Goal: Task Accomplishment & Management: Manage account settings

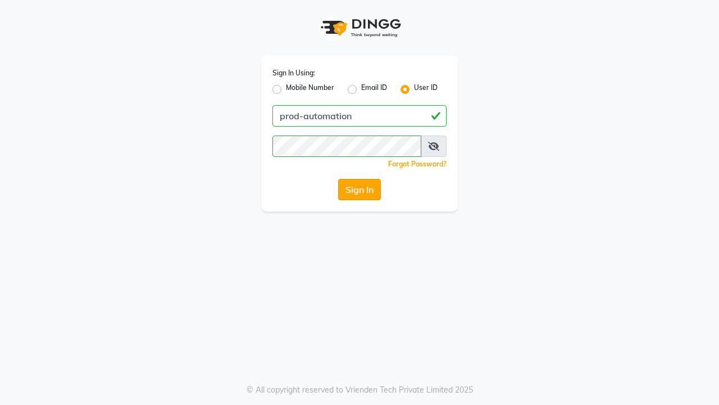
click at [360, 189] on button "Sign In" at bounding box center [359, 189] width 43 height 21
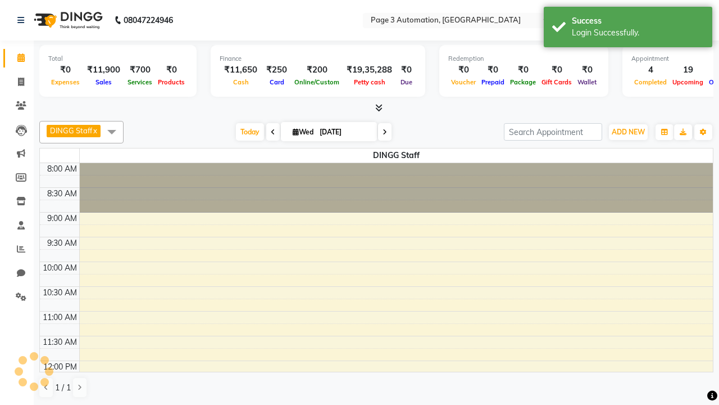
select select "en"
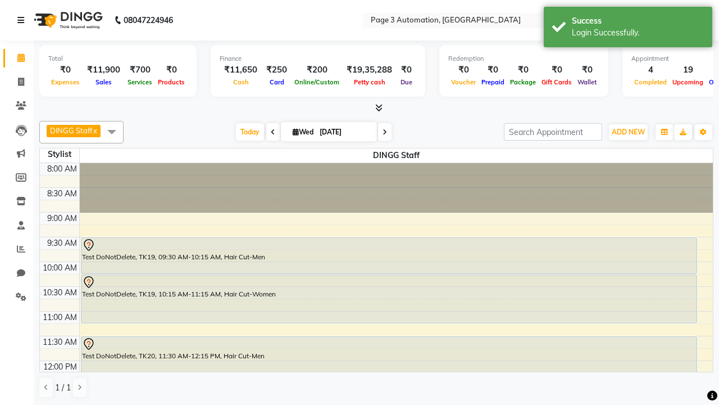
click at [23, 20] on icon at bounding box center [20, 20] width 7 height 8
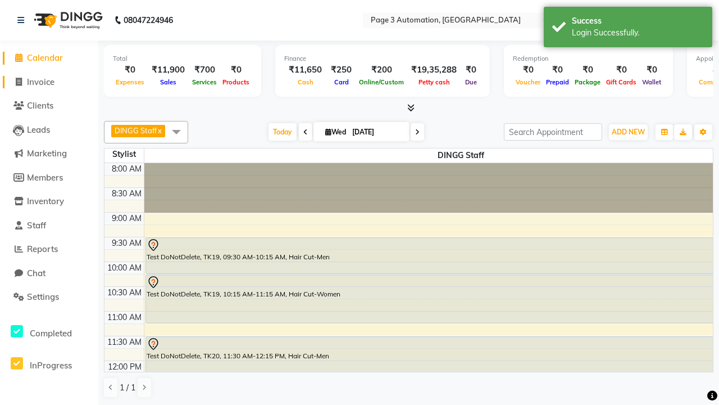
click at [49, 81] on span "Invoice" at bounding box center [41, 81] width 28 height 11
select select "2774"
select select "service"
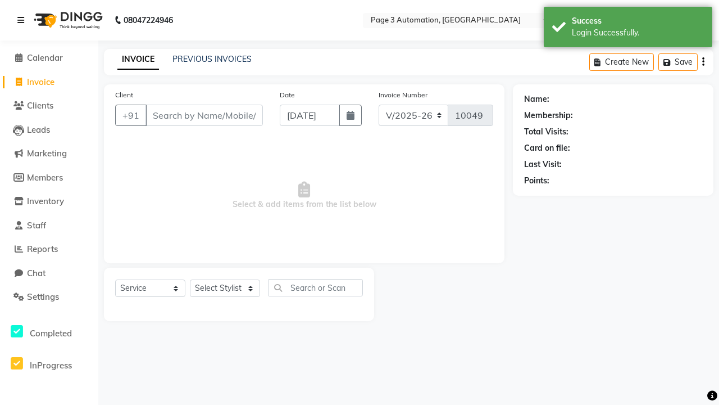
click at [23, 20] on icon at bounding box center [20, 20] width 7 height 8
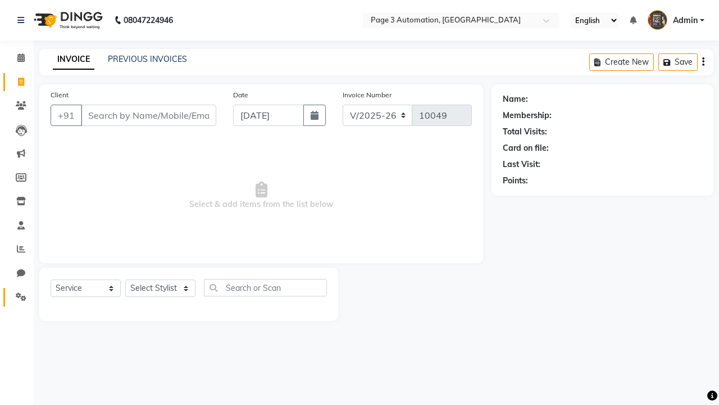
click at [17, 297] on icon at bounding box center [21, 296] width 11 height 8
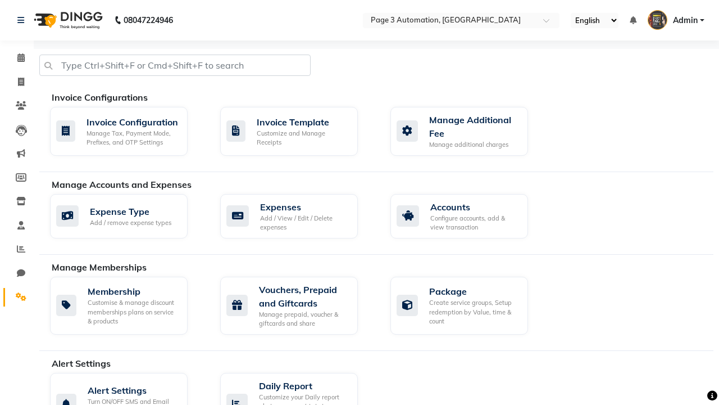
select select "2: 15"
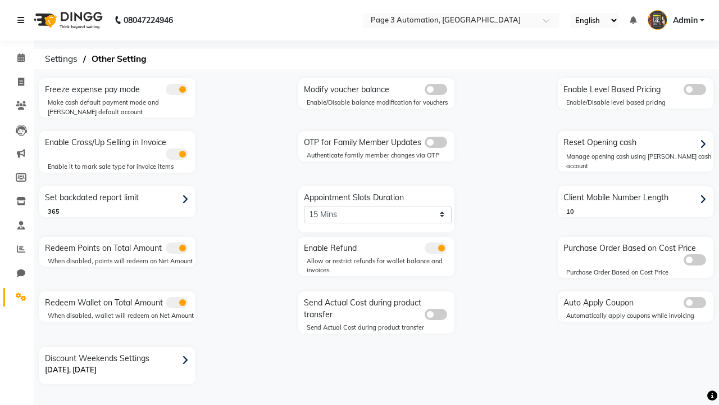
click at [23, 20] on icon at bounding box center [20, 20] width 7 height 8
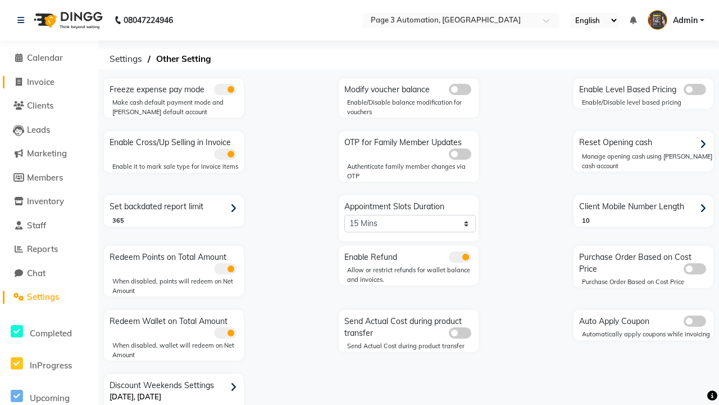
click at [49, 81] on span "Invoice" at bounding box center [41, 81] width 28 height 11
select select "2774"
select select "service"
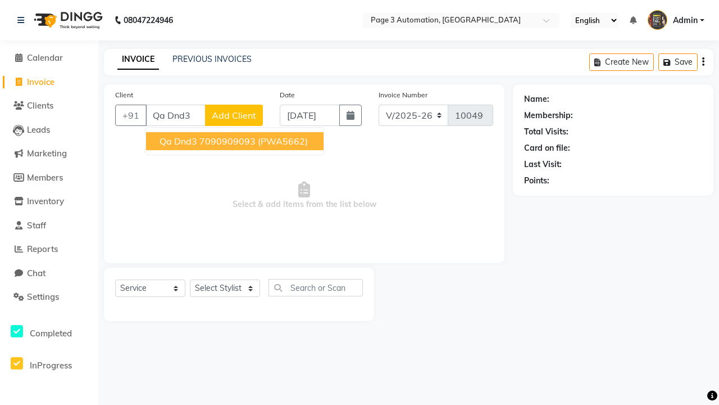
click at [236, 141] on ngb-highlight "7090909093" at bounding box center [227, 140] width 56 height 11
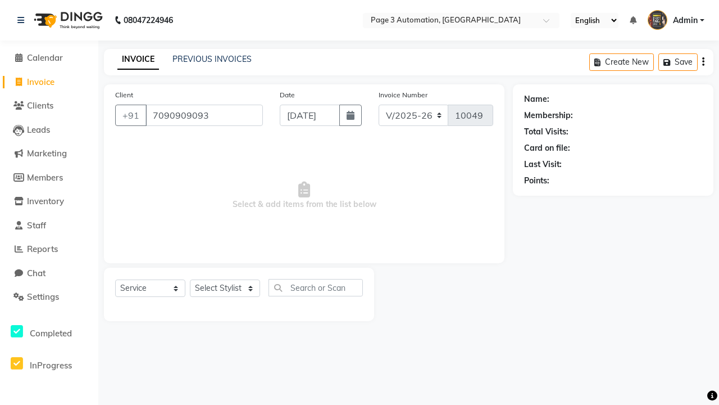
type input "7090909093"
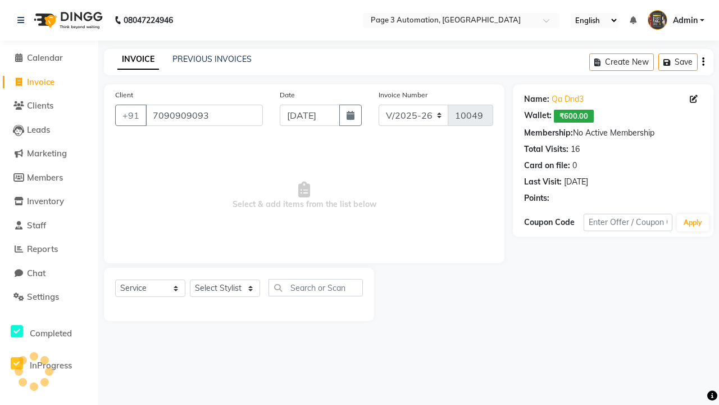
select select "71572"
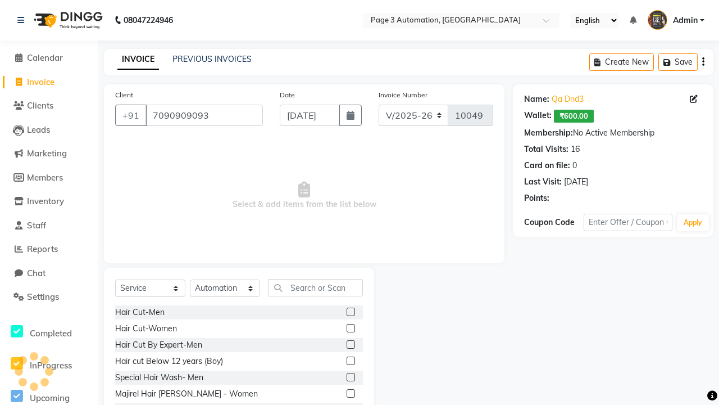
click at [350, 312] on label at bounding box center [351, 311] width 8 height 8
click at [350, 312] on input "checkbox" at bounding box center [350, 312] width 7 height 7
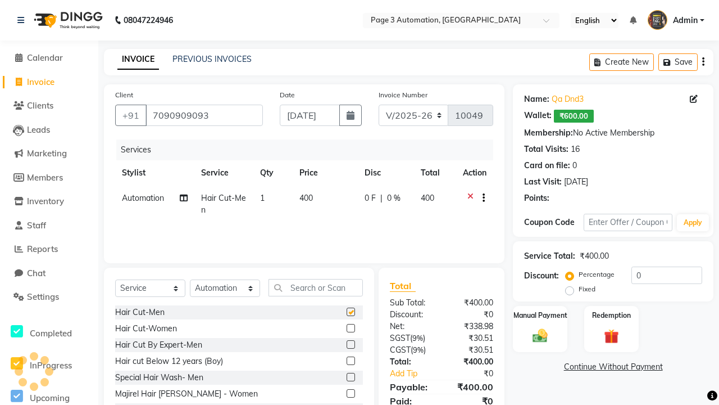
checkbox input "false"
click at [540, 315] on label "Manual Payment" at bounding box center [540, 314] width 56 height 11
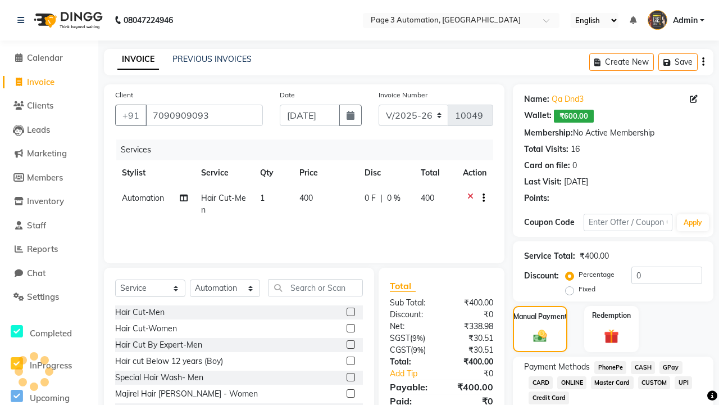
click at [643, 367] on span "CASH" at bounding box center [643, 367] width 24 height 13
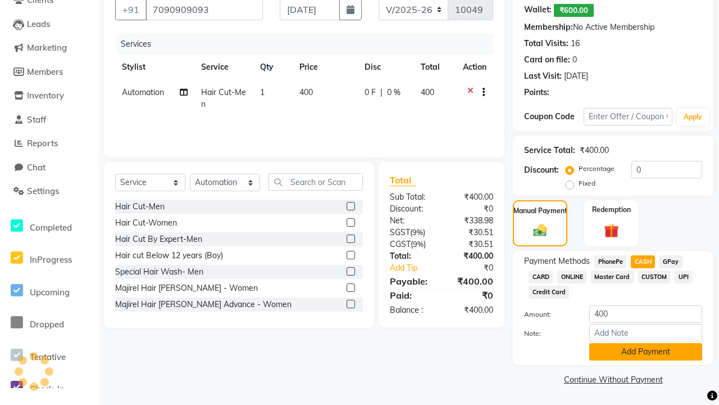
click at [646, 351] on button "Add Payment" at bounding box center [645, 351] width 113 height 17
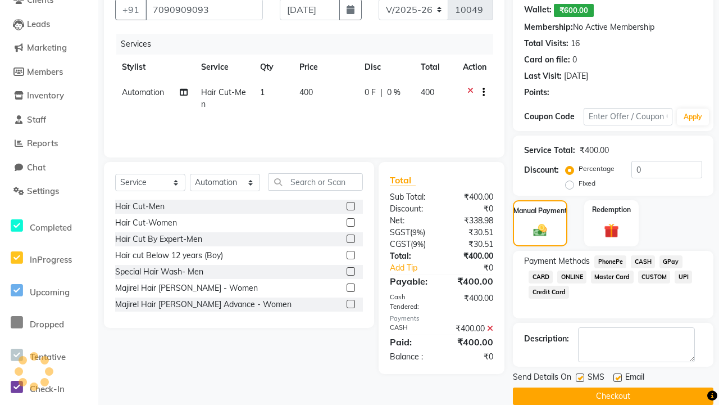
click at [580, 377] on label at bounding box center [580, 377] width 8 height 8
click at [580, 377] on input "checkbox" at bounding box center [579, 377] width 7 height 7
checkbox input "false"
click at [618, 377] on label at bounding box center [618, 377] width 8 height 8
click at [618, 377] on input "checkbox" at bounding box center [617, 377] width 7 height 7
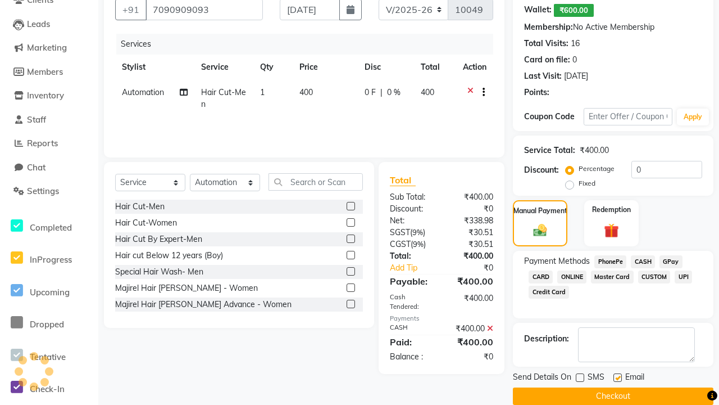
checkbox input "false"
click at [613, 396] on button "Checkout" at bounding box center [613, 395] width 201 height 17
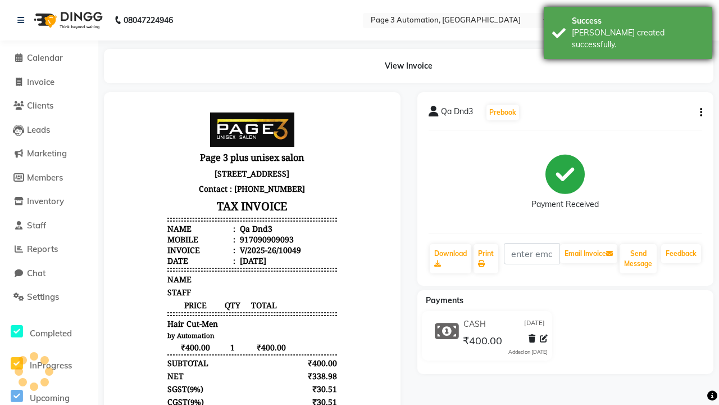
click at [628, 29] on div "[PERSON_NAME] created successfully." at bounding box center [638, 39] width 132 height 24
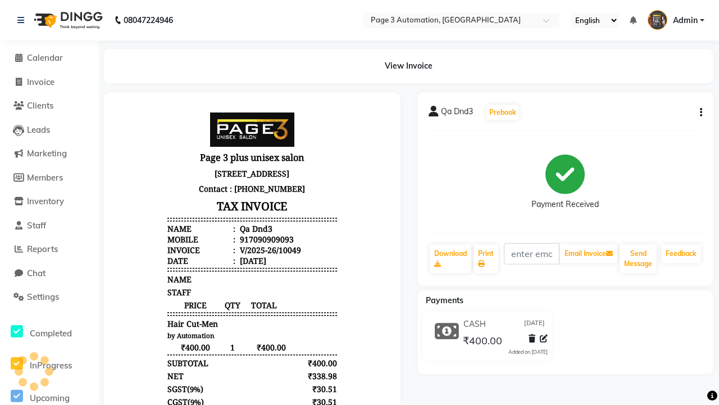
click at [699, 112] on button "button" at bounding box center [699, 113] width 7 height 12
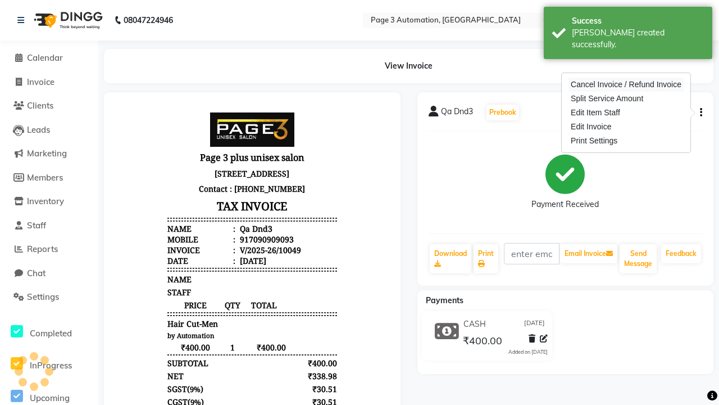
click at [626, 84] on div "Cancel Invoice / Refund Invoice" at bounding box center [626, 85] width 115 height 14
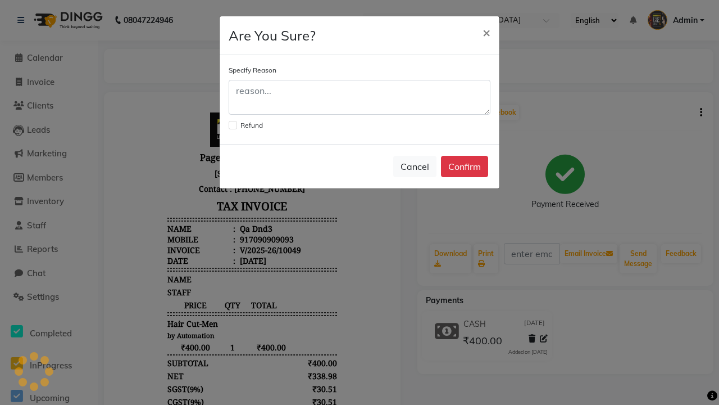
click at [233, 125] on label at bounding box center [233, 125] width 8 height 8
click at [233, 125] on input "checkbox" at bounding box center [232, 123] width 7 height 7
checkbox input "true"
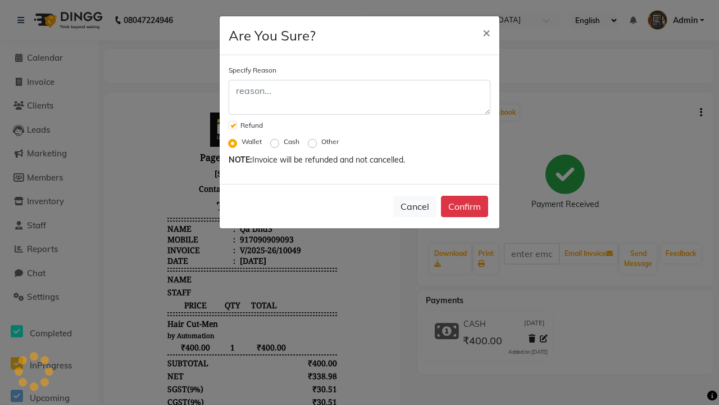
click at [292, 142] on label "Cash" at bounding box center [292, 142] width 16 height 10
click at [281, 142] on input "Cash" at bounding box center [277, 142] width 8 height 8
radio input "true"
click at [465, 206] on button "Confirm" at bounding box center [464, 206] width 47 height 21
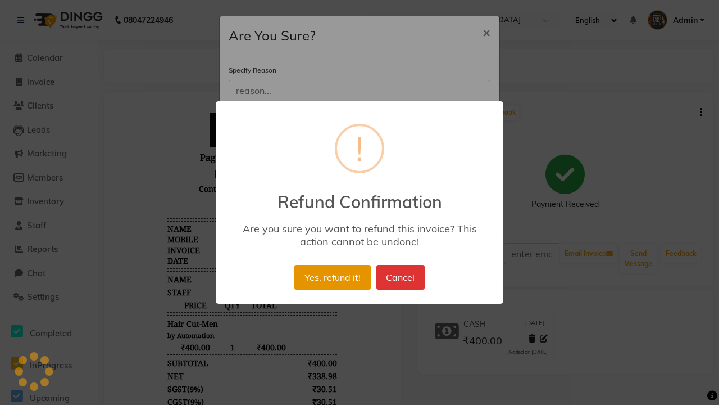
click at [332, 277] on button "Yes, refund it!" at bounding box center [332, 277] width 76 height 25
